Goal: Transaction & Acquisition: Purchase product/service

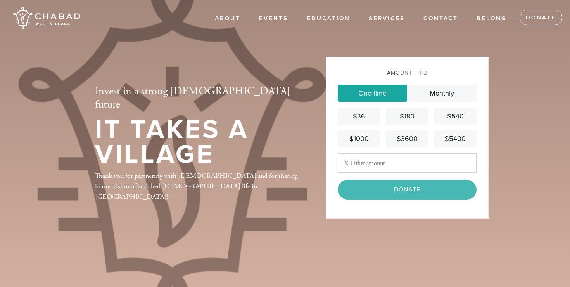
type input "1512"
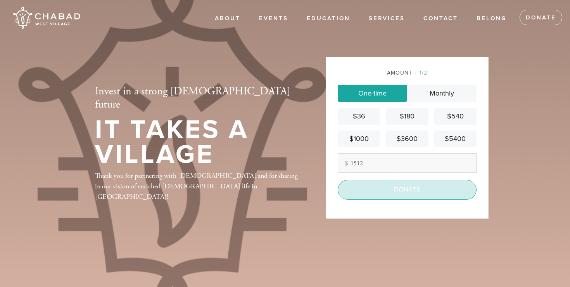
click at [449, 197] on input "Donate" at bounding box center [407, 189] width 139 height 19
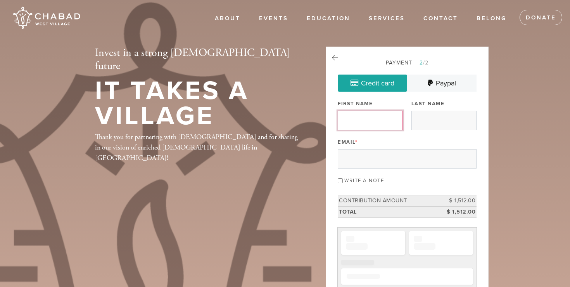
click at [364, 119] on input "First Name" at bounding box center [370, 120] width 65 height 19
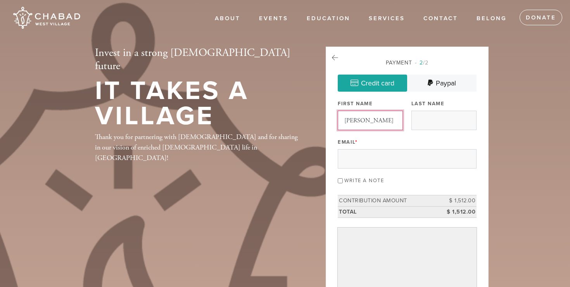
type input "[PERSON_NAME]"
type input "Shire"
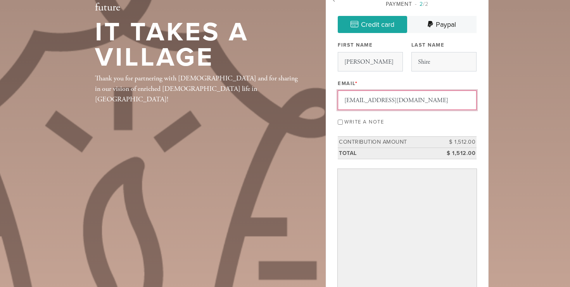
scroll to position [58, 0]
type input "[EMAIL_ADDRESS][DOMAIN_NAME]"
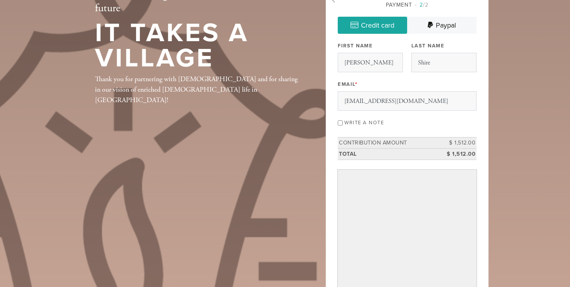
click at [371, 121] on label "Write a note" at bounding box center [364, 122] width 40 height 6
click at [343, 121] on input "Write a note" at bounding box center [340, 122] width 5 height 5
checkbox input "true"
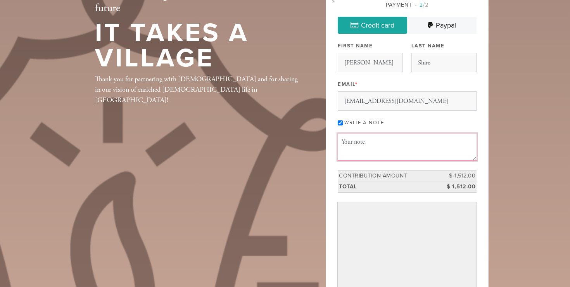
click at [362, 146] on textarea "Message or dedication" at bounding box center [407, 146] width 139 height 26
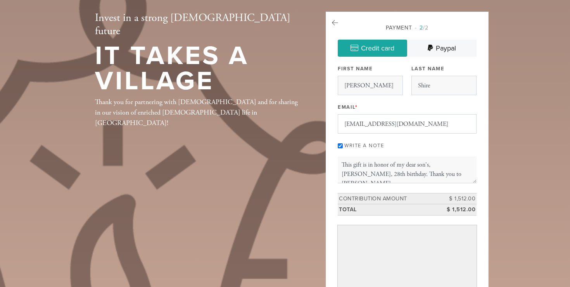
scroll to position [39, 0]
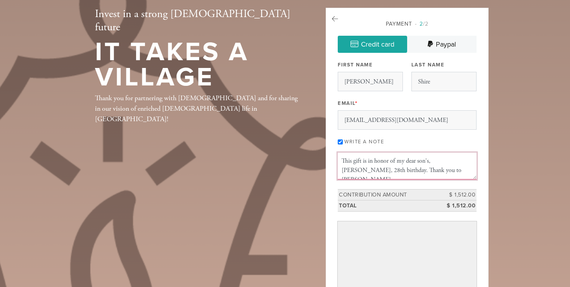
drag, startPoint x: 378, startPoint y: 169, endPoint x: 428, endPoint y: 169, distance: 49.6
click at [430, 169] on textarea "This gift is in honor of my dear son's, [PERSON_NAME], 28th birthday. Thank you…" at bounding box center [407, 165] width 139 height 26
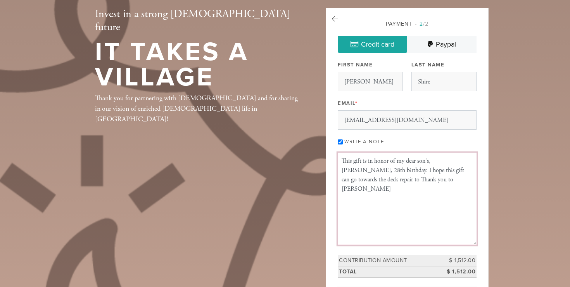
scroll to position [0, 0]
drag, startPoint x: 475, startPoint y: 178, endPoint x: 480, endPoint y: 246, distance: 68.4
click at [480, 246] on div "Payment 2 /2 Credit card [GEOGRAPHIC_DATA] Payment Processor Pay Later Credit C…" at bounding box center [407, 262] width 163 height 508
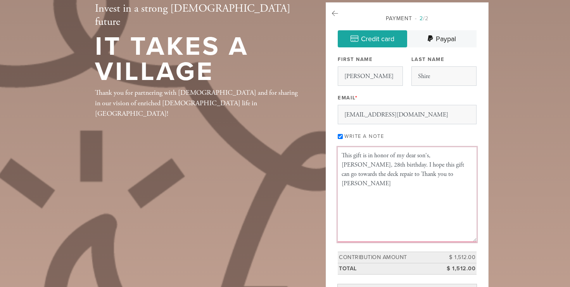
scroll to position [47, 0]
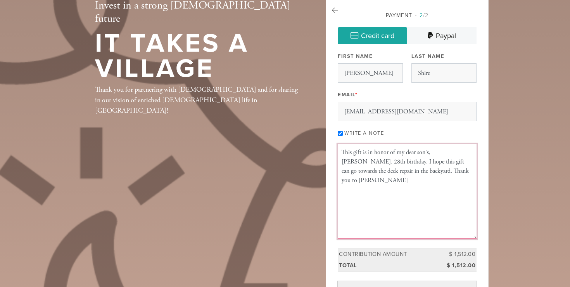
drag, startPoint x: 399, startPoint y: 171, endPoint x: 455, endPoint y: 170, distance: 55.8
click at [456, 170] on textarea "This gift is in honor of my dear son's, [PERSON_NAME], 28th birthday. I hope th…" at bounding box center [407, 191] width 139 height 95
click at [455, 170] on textarea "This gift is in honor of my dear son's, [PERSON_NAME], 28th birthday. I hope th…" at bounding box center [407, 191] width 139 height 95
drag, startPoint x: 452, startPoint y: 170, endPoint x: 398, endPoint y: 167, distance: 54.0
click at [398, 167] on textarea "This gift is in honor of my dear son's, [PERSON_NAME], 28th birthday. I hope th…" at bounding box center [407, 191] width 139 height 95
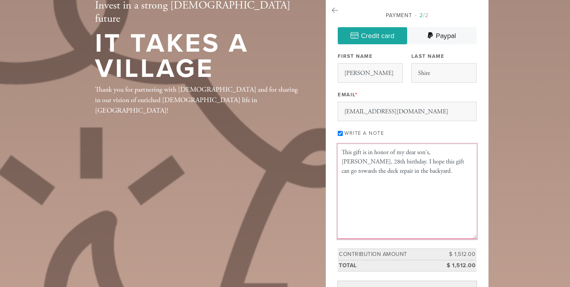
click at [378, 163] on textarea "This gift is in honor of my dear son's, [PERSON_NAME], 28th birthday. I hope th…" at bounding box center [407, 191] width 139 height 95
paste textarea "Thank you to [PERSON_NAME]"
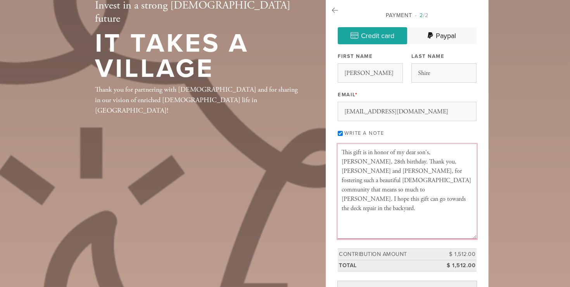
click at [449, 188] on textarea "This gift is in honor of my dear son's, [PERSON_NAME], 28th birthday. Thank you…" at bounding box center [407, 191] width 139 height 95
click at [445, 193] on textarea "This gift is in honor of my dear son's, [PERSON_NAME], 28th birthday. Thank you…" at bounding box center [407, 191] width 139 height 95
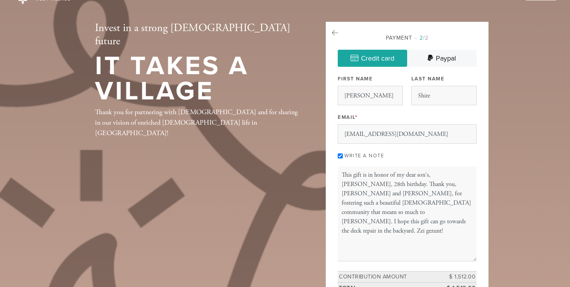
scroll to position [55, 0]
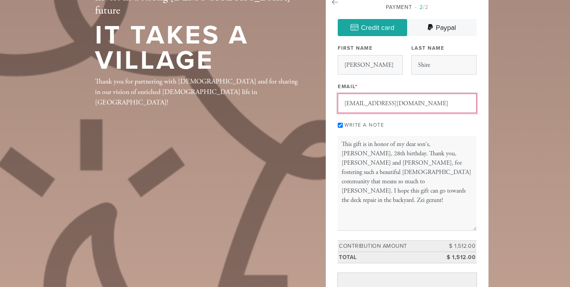
click at [418, 99] on input "[EMAIL_ADDRESS][DOMAIN_NAME]" at bounding box center [407, 102] width 139 height 19
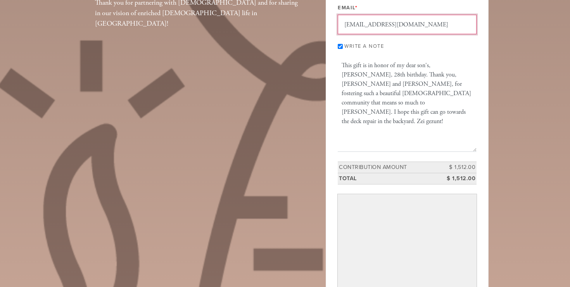
scroll to position [132, 0]
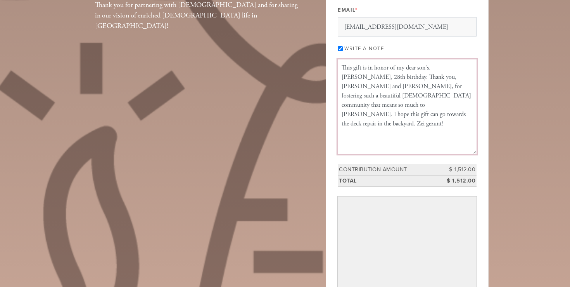
click at [408, 93] on textarea "This gift is in honor of my dear son's, [PERSON_NAME], 28th birthday. Thank you…" at bounding box center [407, 106] width 139 height 95
type textarea "This gift is in honor of my dear son's, [PERSON_NAME], 28th birthday. Thank you…"
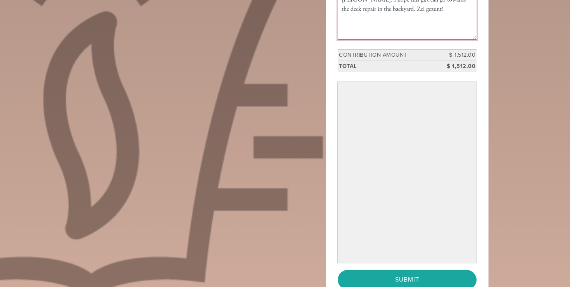
scroll to position [332, 0]
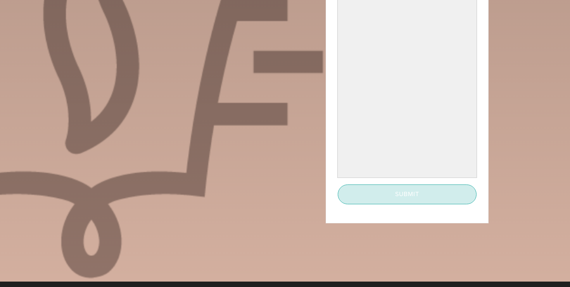
click at [423, 196] on input "Submit" at bounding box center [407, 193] width 139 height 19
click at [392, 197] on input "Submit" at bounding box center [407, 193] width 139 height 19
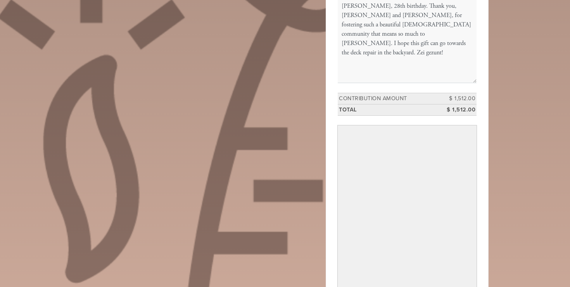
scroll to position [318, 0]
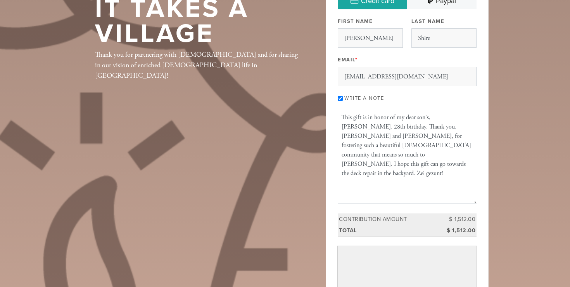
scroll to position [0, 0]
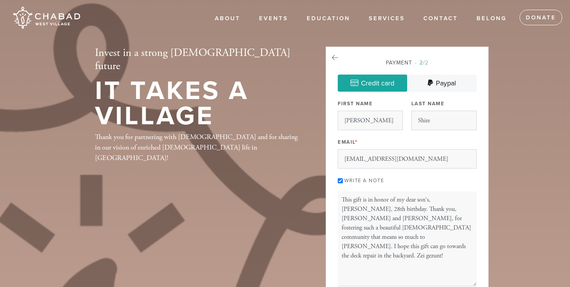
click at [402, 64] on div "Payment 2 /2" at bounding box center [407, 63] width 139 height 8
click at [442, 123] on input "Shire" at bounding box center [443, 120] width 65 height 19
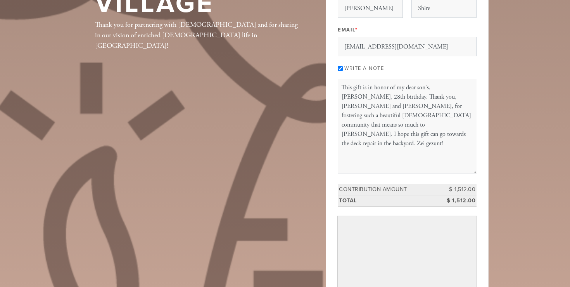
scroll to position [363, 0]
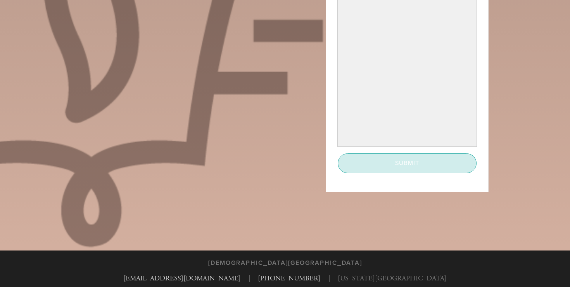
click at [347, 162] on input "Submit" at bounding box center [407, 162] width 139 height 19
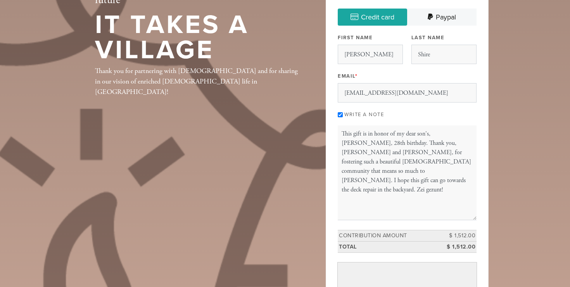
scroll to position [0, 0]
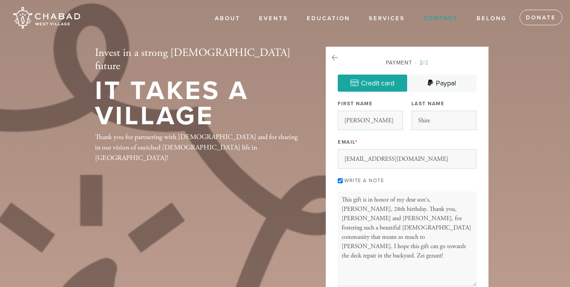
click at [449, 18] on link "Contact" at bounding box center [441, 18] width 46 height 15
